Goal: Information Seeking & Learning: Learn about a topic

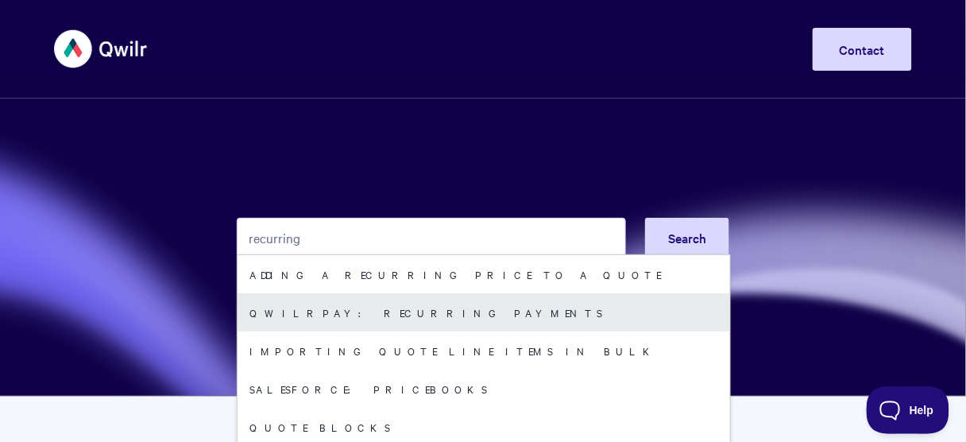
type input "recurring"
click at [341, 319] on link "QwilrPay: Recurring Payments" at bounding box center [484, 312] width 493 height 38
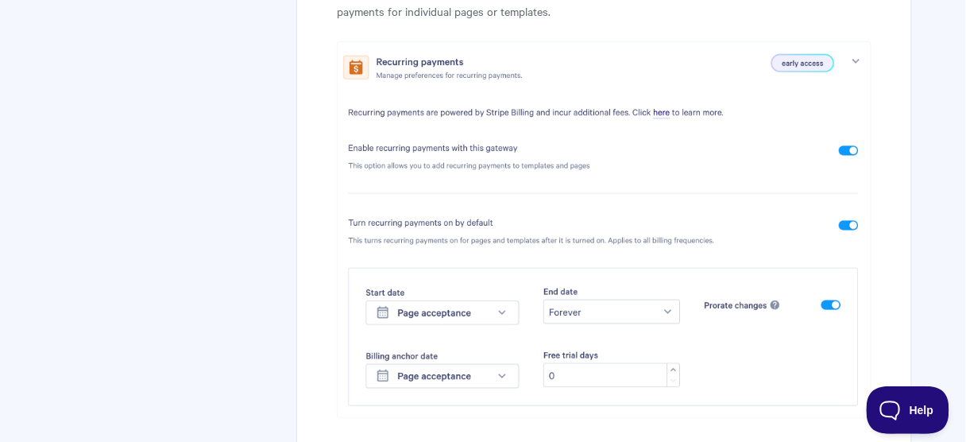
scroll to position [1653, 0]
click at [663, 111] on img at bounding box center [604, 229] width 535 height 377
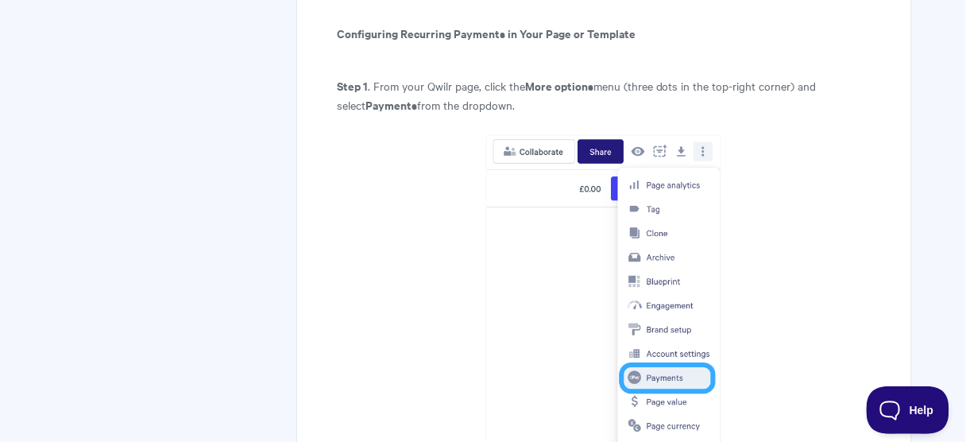
scroll to position [2097, 0]
